Goal: Navigation & Orientation: Find specific page/section

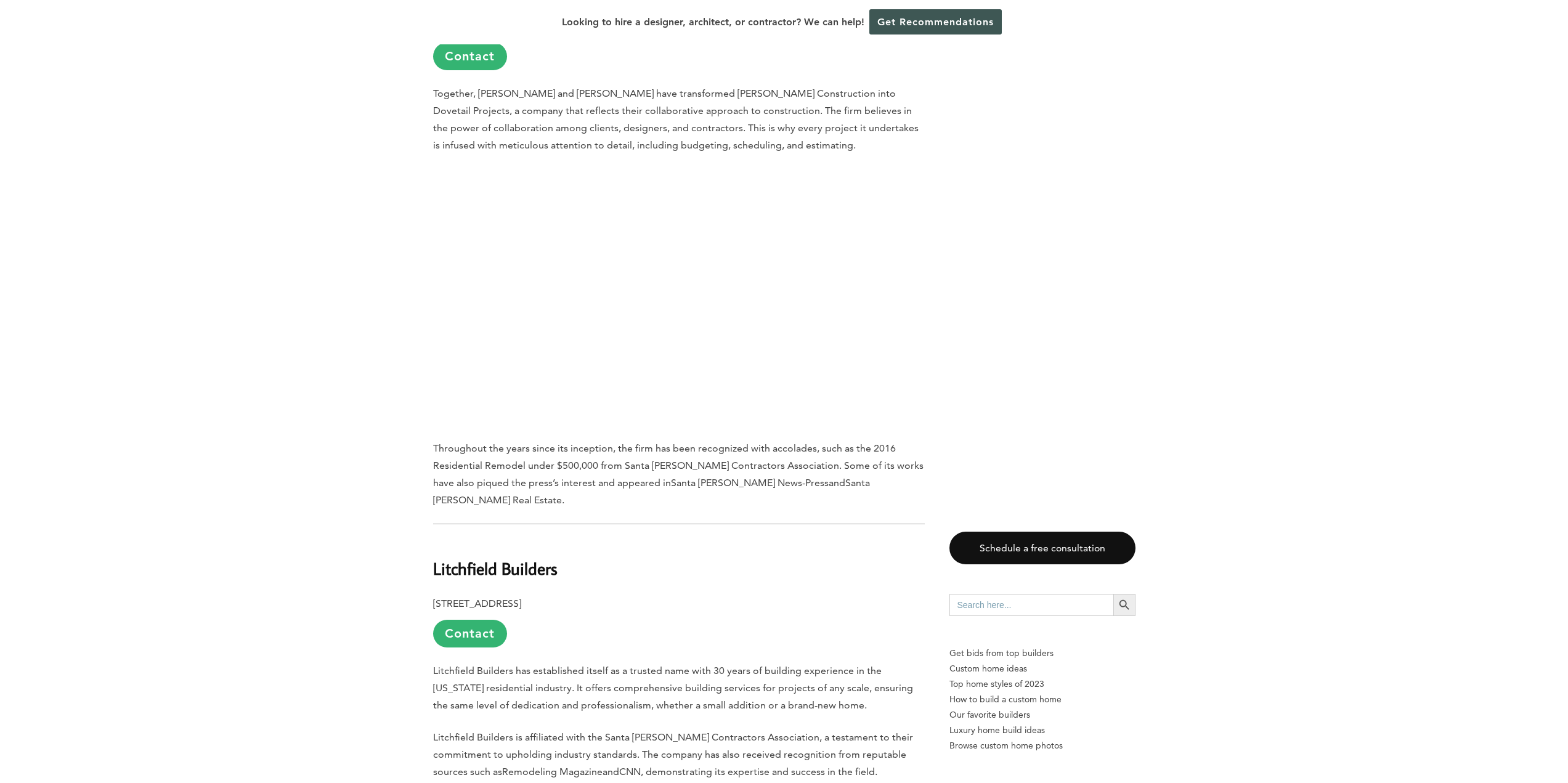
scroll to position [4437, 0]
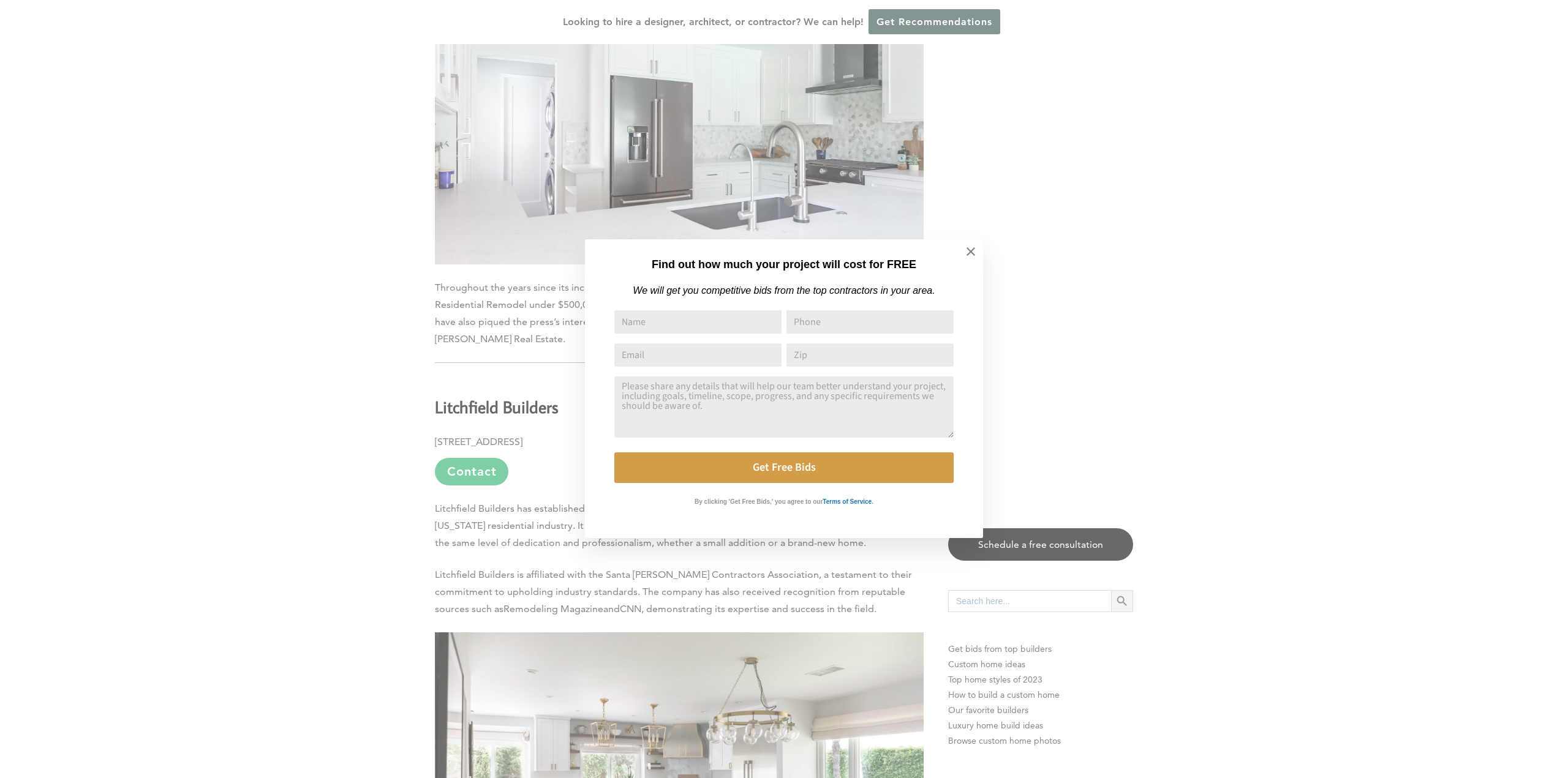
drag, startPoint x: 966, startPoint y: 252, endPoint x: 890, endPoint y: 254, distance: 76.0
click at [965, 252] on icon at bounding box center [970, 252] width 14 height 14
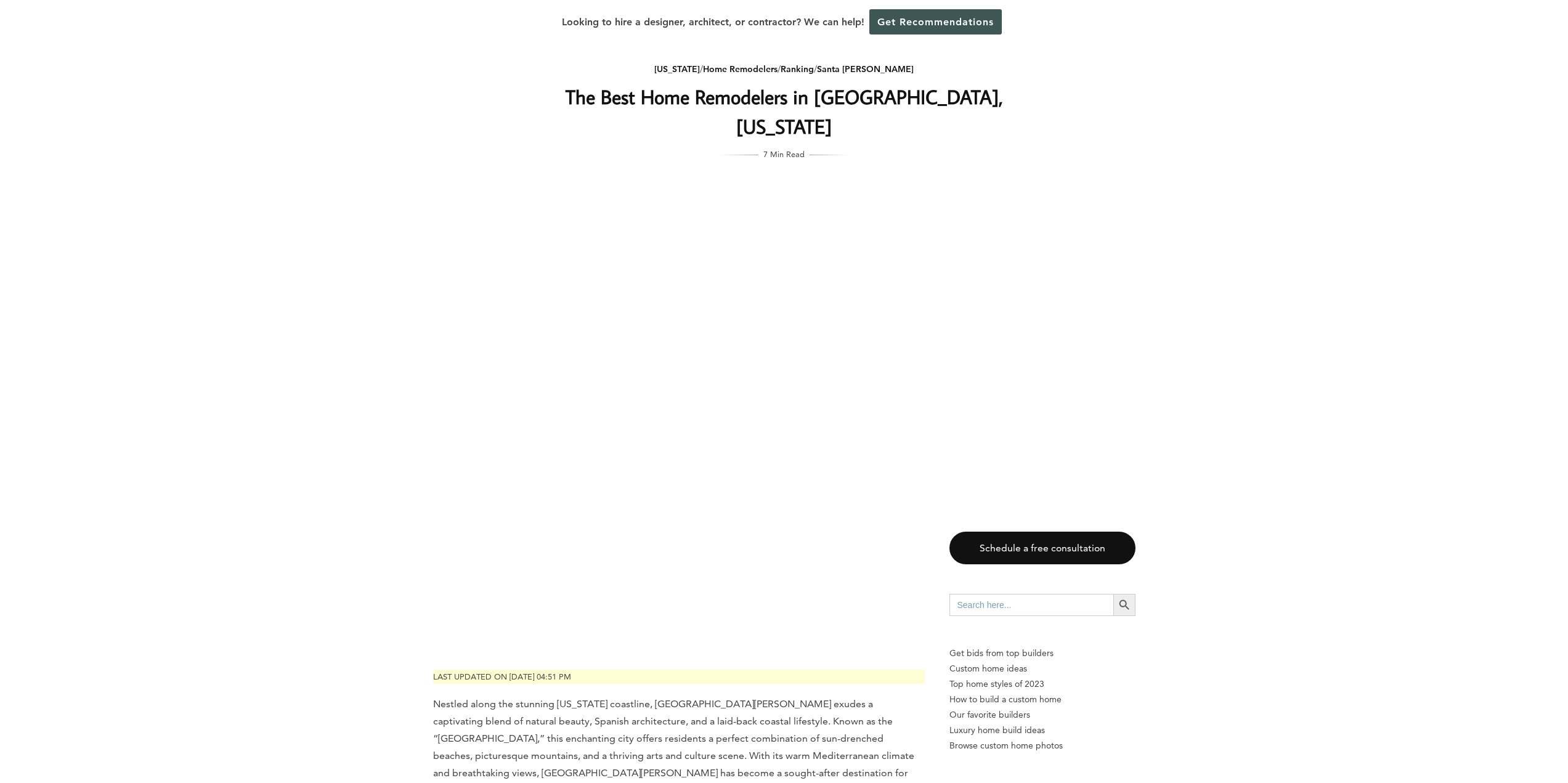
scroll to position [0, 0]
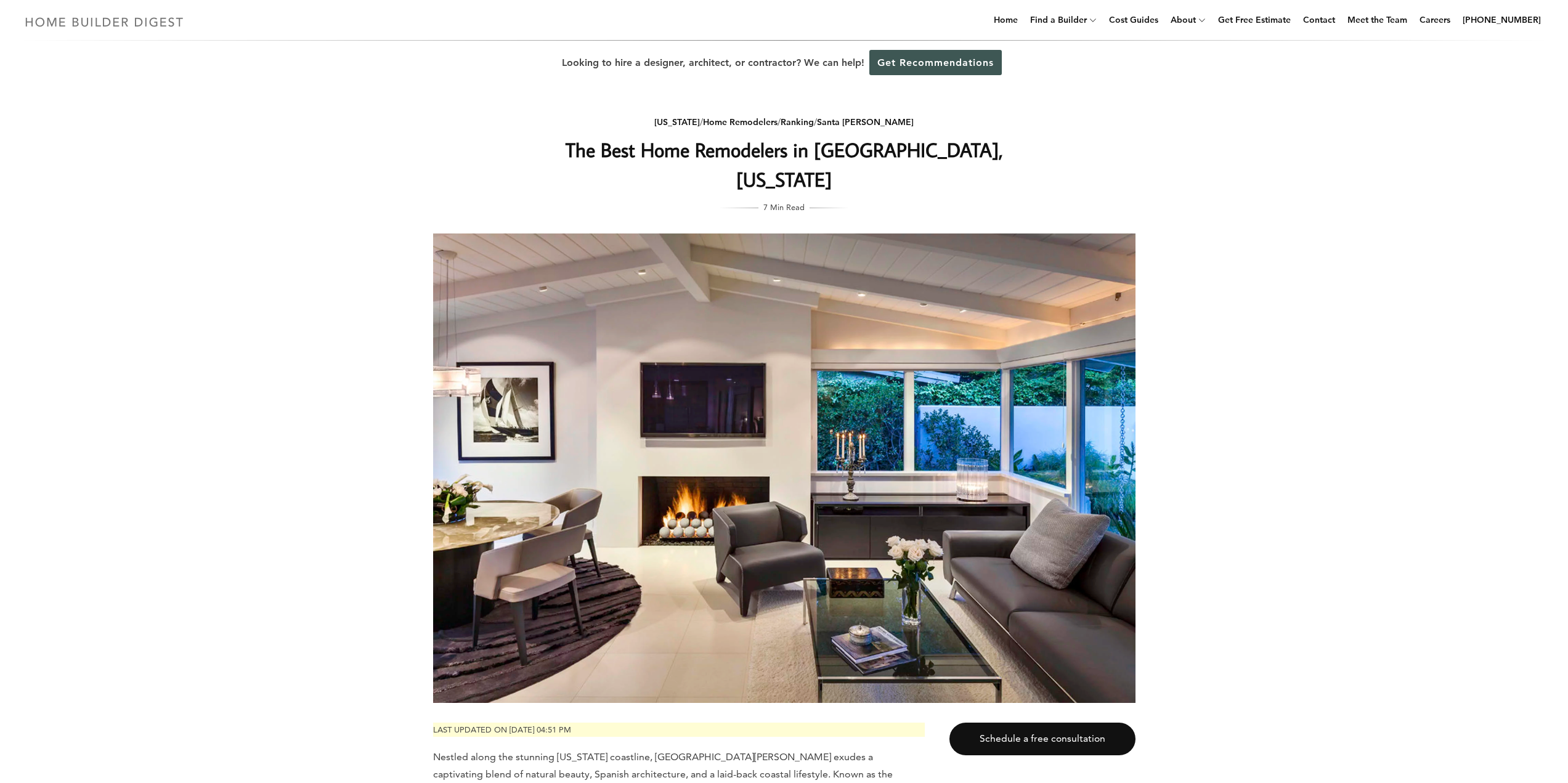
click at [120, 24] on img at bounding box center [104, 21] width 169 height 24
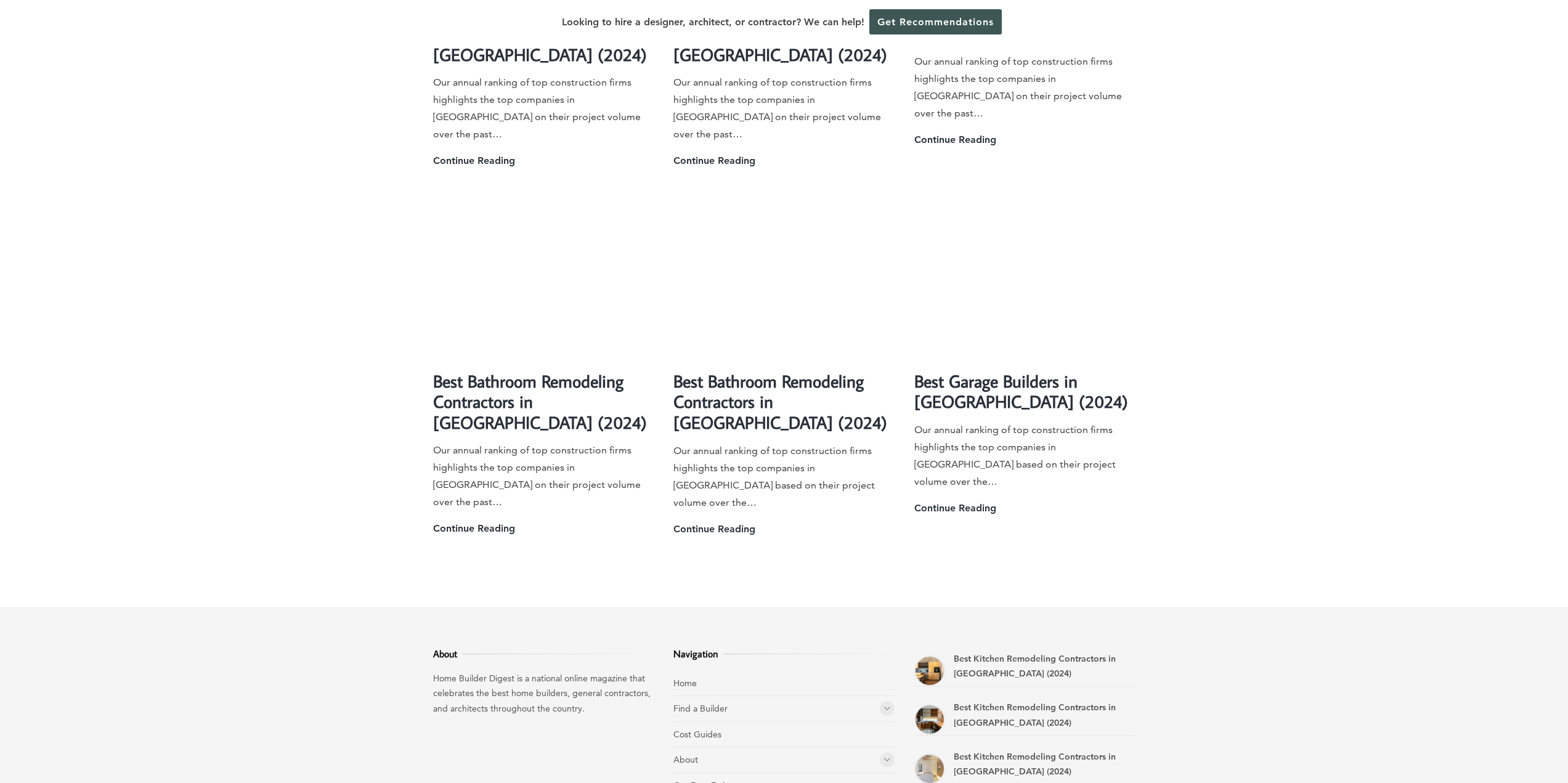
scroll to position [3206, 0]
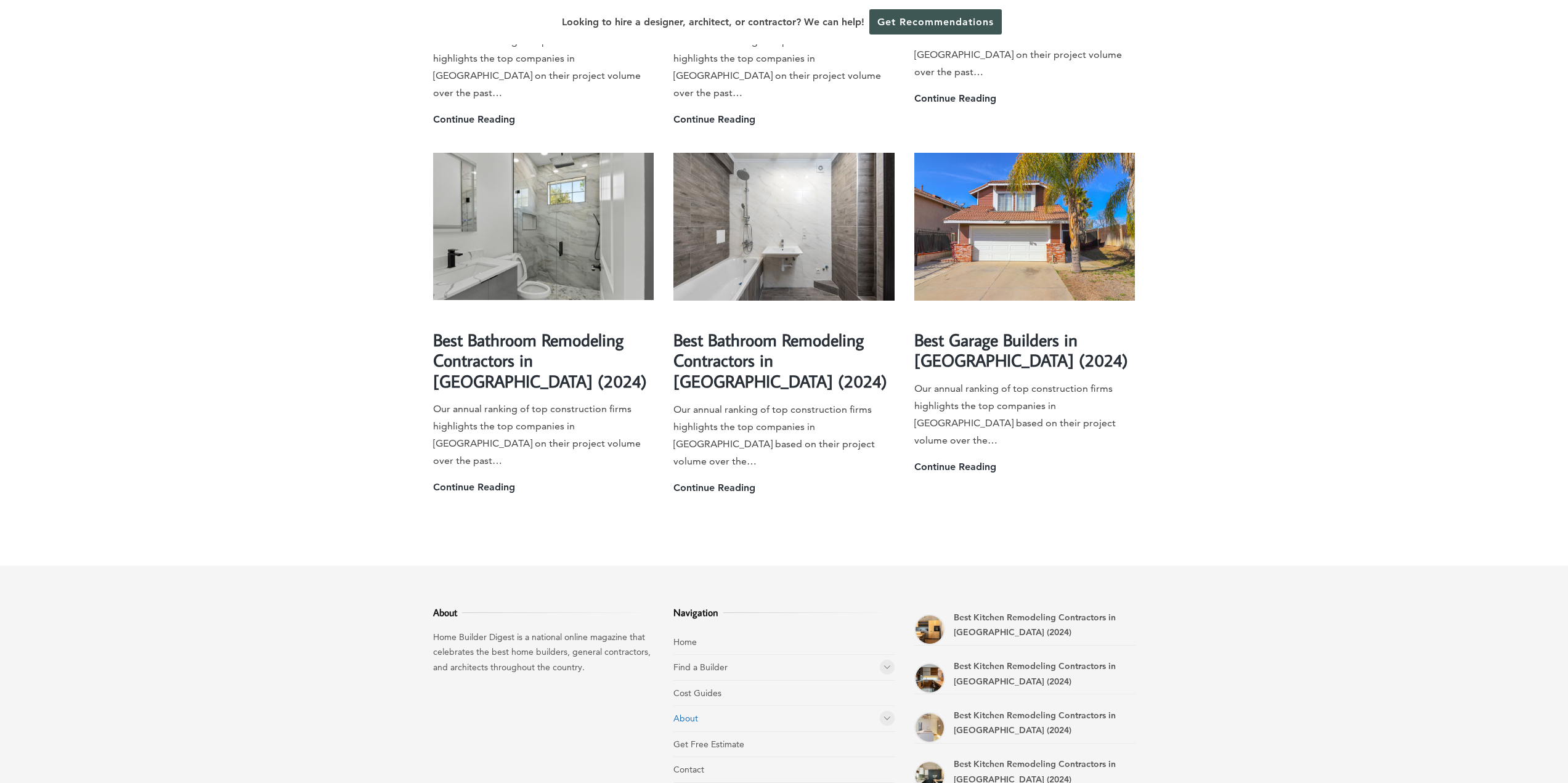
click at [688, 713] on link "About" at bounding box center [686, 719] width 25 height 11
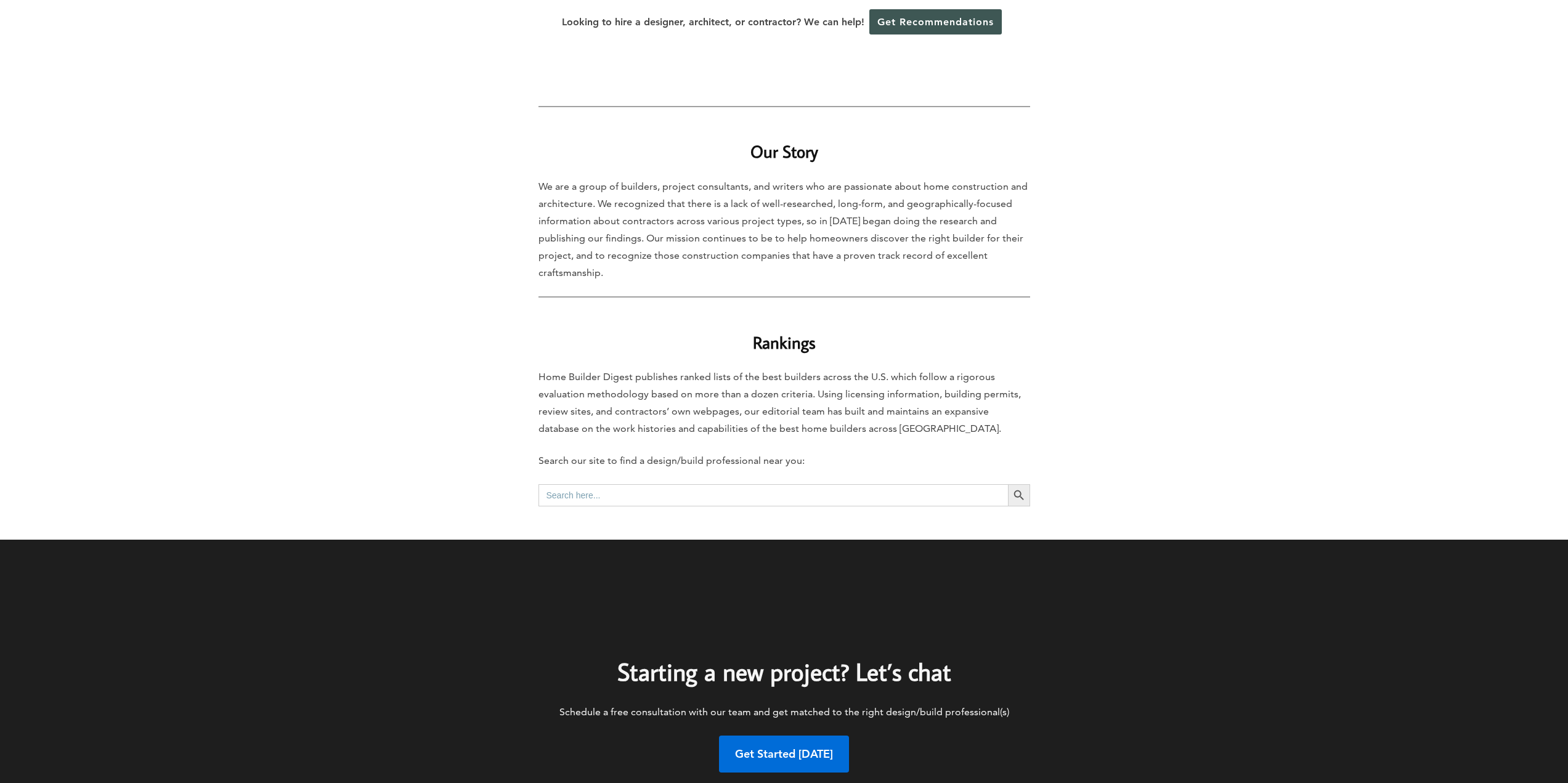
scroll to position [308, 0]
